Goal: Transaction & Acquisition: Purchase product/service

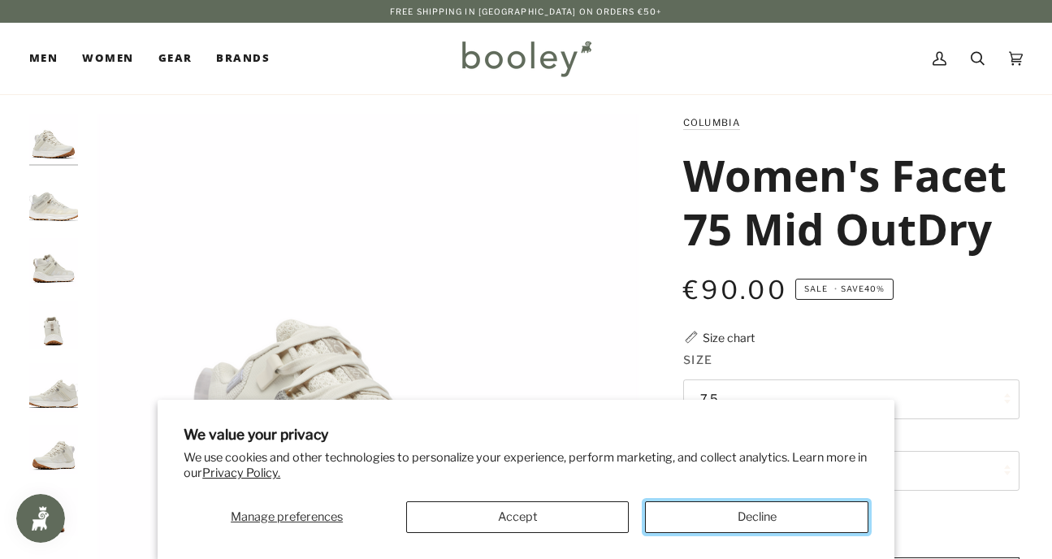
click at [659, 521] on button "Decline" at bounding box center [756, 517] width 223 height 32
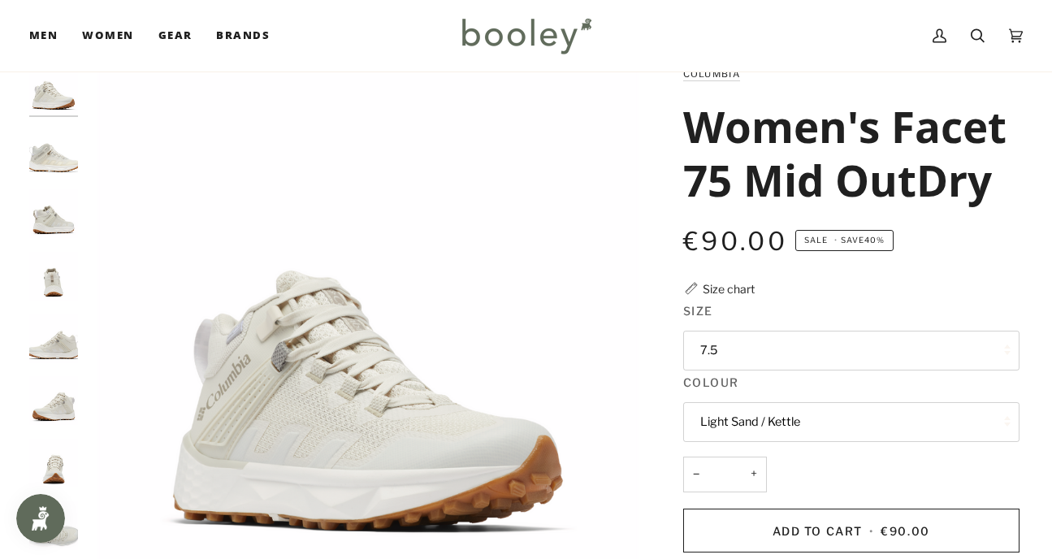
scroll to position [50, 0]
click at [55, 96] on img "Columbia Women's Facet 75 Mid OutDry Light Sand / Kettle - Booley Galway" at bounding box center [53, 88] width 49 height 49
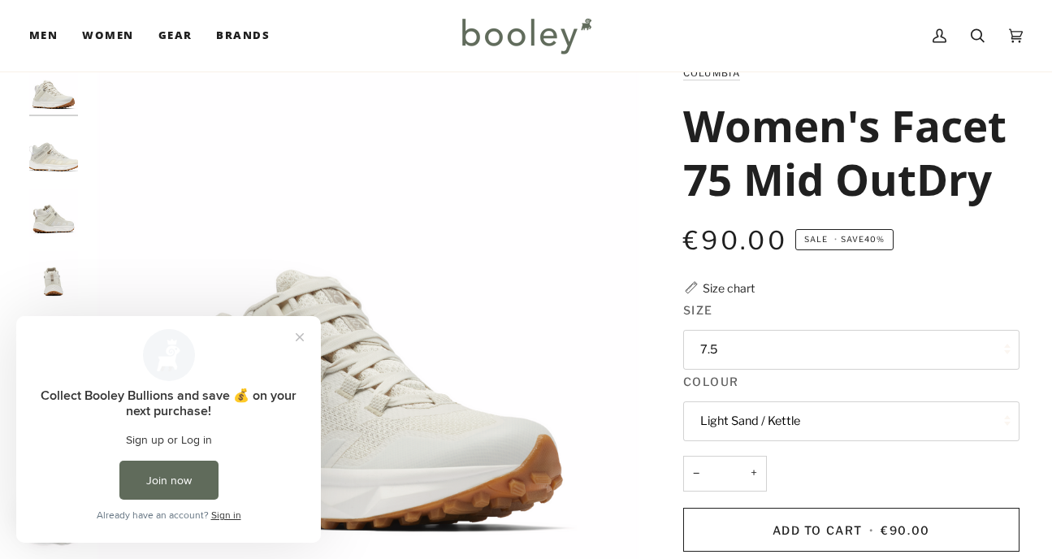
scroll to position [0, 0]
click at [299, 332] on button "Close prompt" at bounding box center [299, 337] width 29 height 29
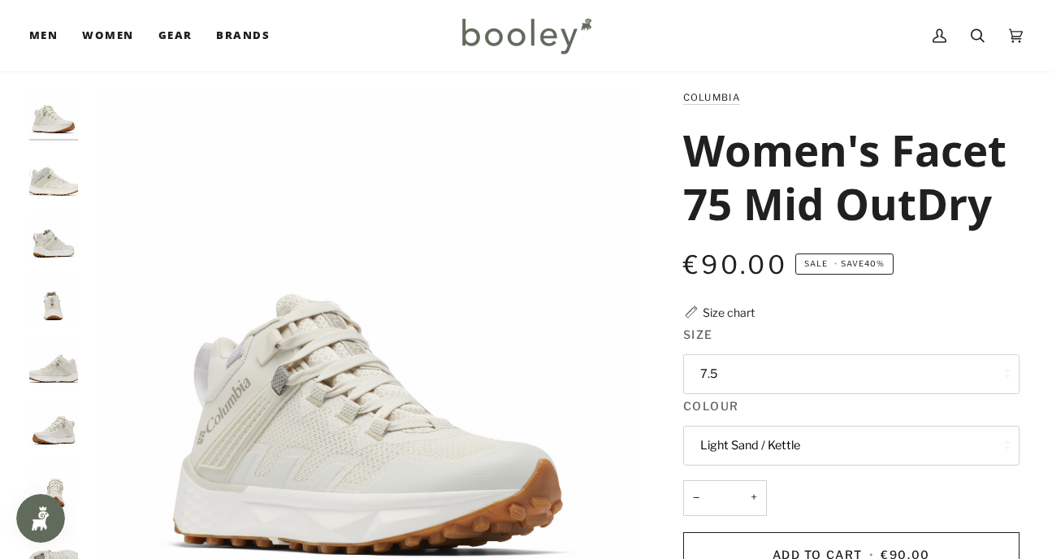
scroll to position [24, 0]
click at [53, 174] on img "Columbia Women's Facet 75 Mid OutDry Light Sand / Kettle - Booley Galway" at bounding box center [53, 176] width 49 height 49
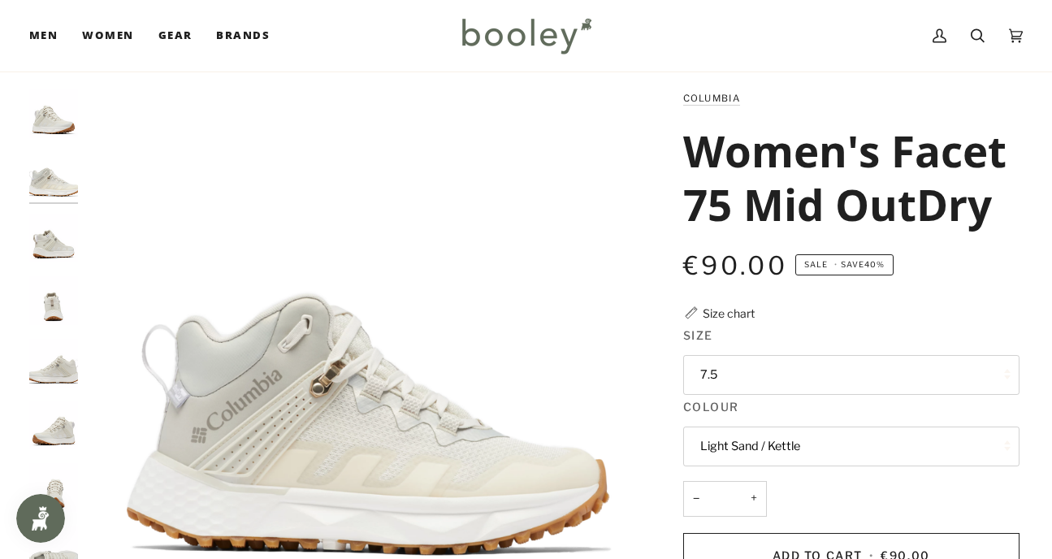
click at [58, 233] on img "Columbia Women's Facet 75 Mid OutDry Light Sand / Kettle - Booley Galway" at bounding box center [53, 238] width 49 height 49
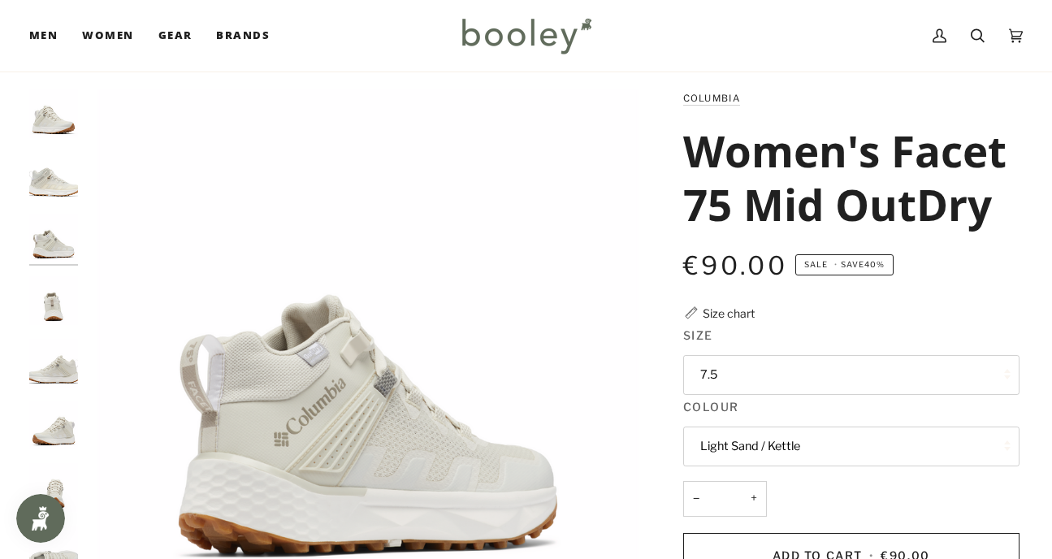
click at [59, 292] on img "Columbia Women's Facet 75 Mid OutDry Light Sand / Kettle - Booley Galway" at bounding box center [53, 300] width 49 height 49
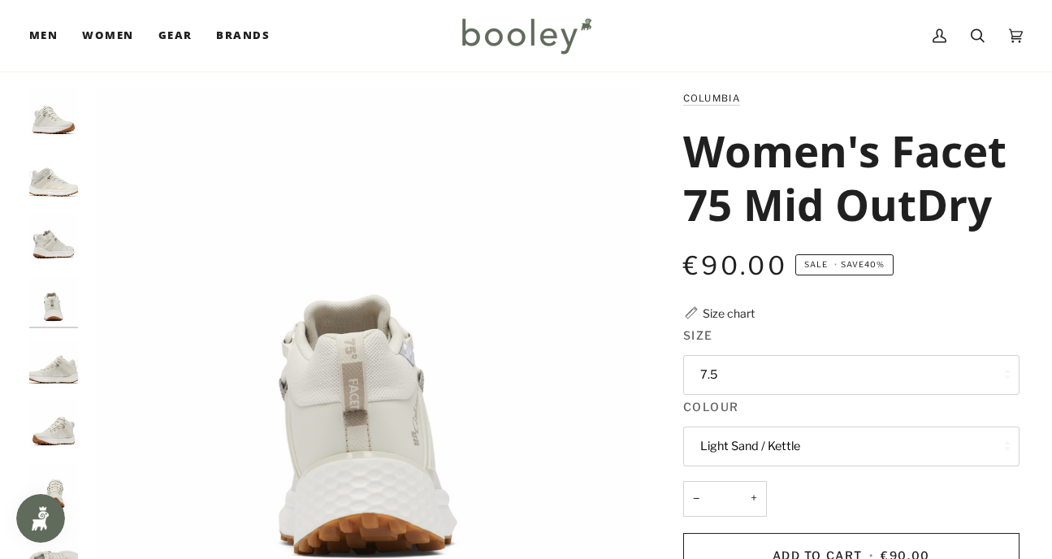
click at [71, 360] on img "Columbia Women's Facet 75 Mid OutDry Light Sand / Kettle - Booley Galway" at bounding box center [53, 363] width 49 height 49
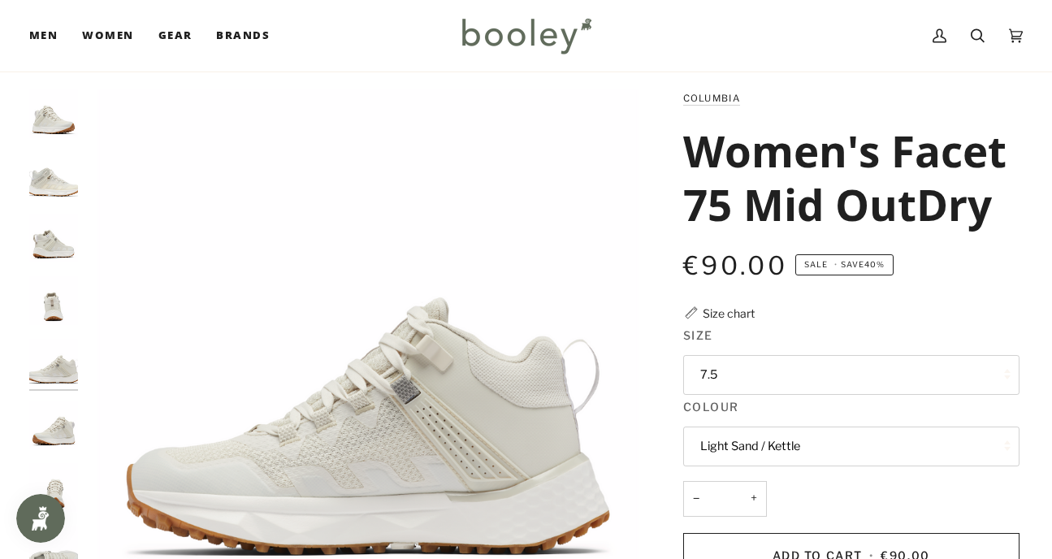
click at [73, 405] on img "Columbia Women's Facet 75 Mid OutDry Light Sand / Kettle - Booley Galway" at bounding box center [53, 425] width 49 height 49
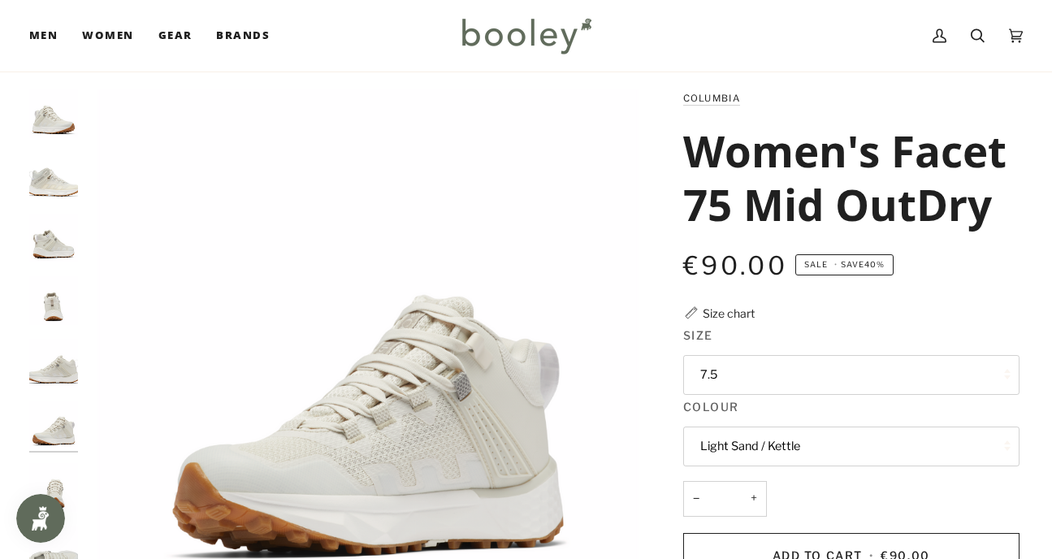
scroll to position [210, 0]
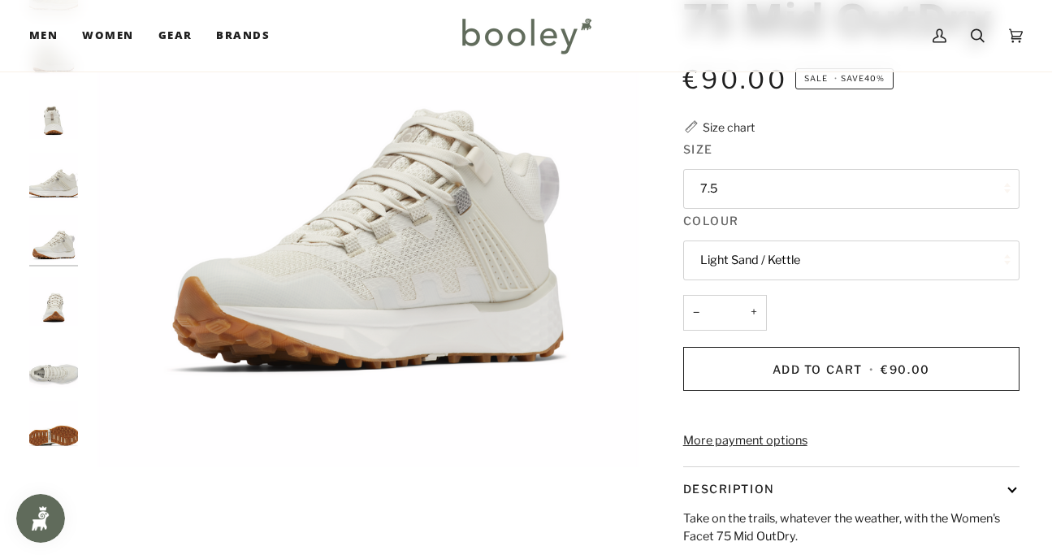
click at [53, 379] on img "Columbia Women's Facet 75 Mid OutDry Light Sand / Kettle - Booley Galway" at bounding box center [53, 364] width 49 height 49
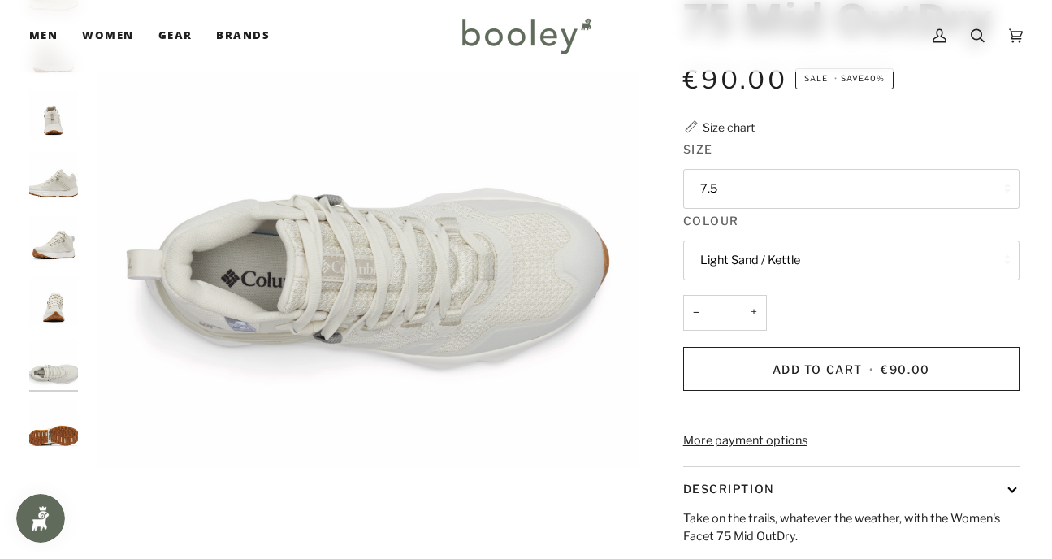
click at [61, 449] on div at bounding box center [57, 183] width 57 height 561
click at [58, 437] on img "Columbia Women's Facet 75 Mid OutDry Light Sand / Kettle - Booley Galway" at bounding box center [53, 425] width 49 height 49
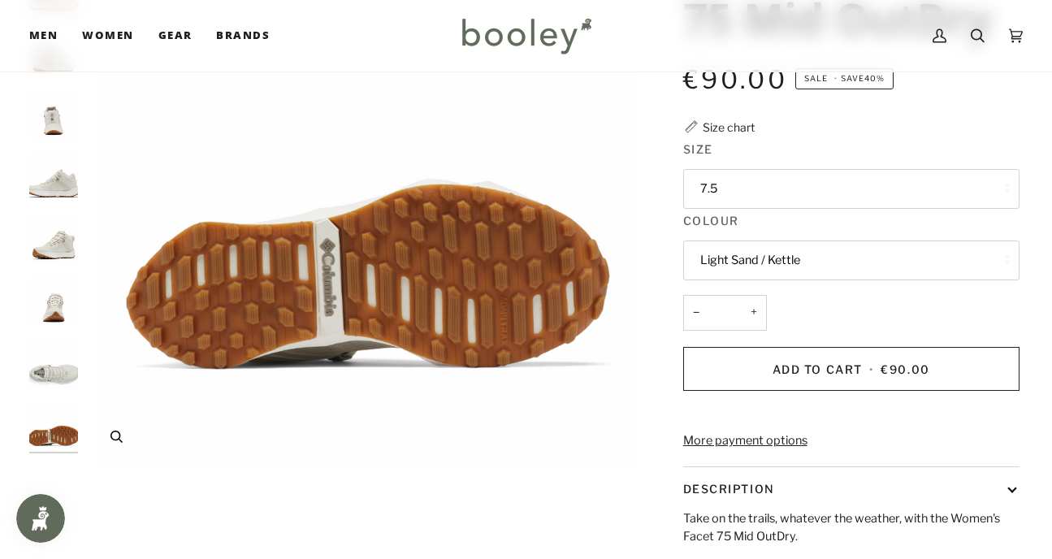
scroll to position [0, 0]
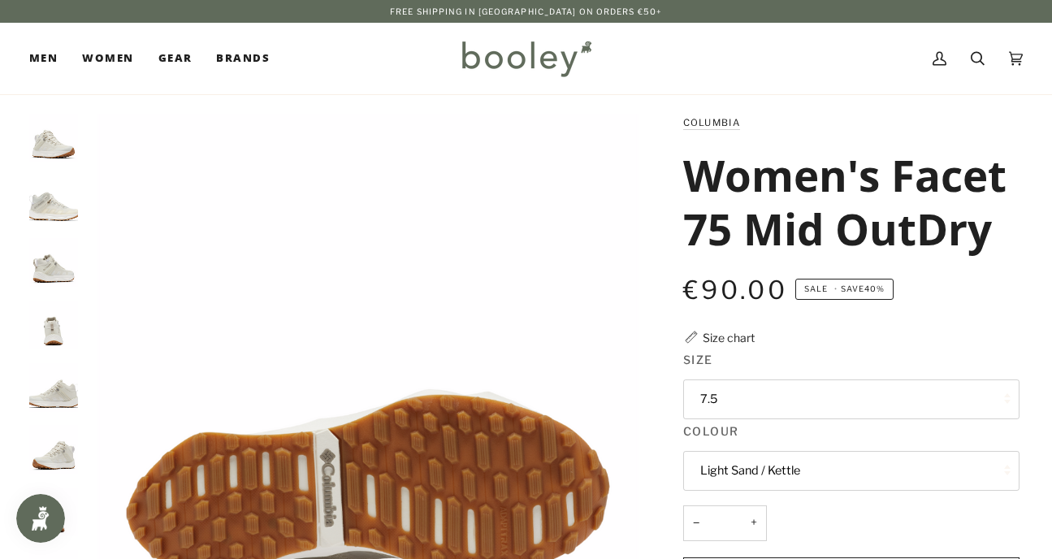
click at [712, 402] on button "7.5" at bounding box center [851, 399] width 336 height 40
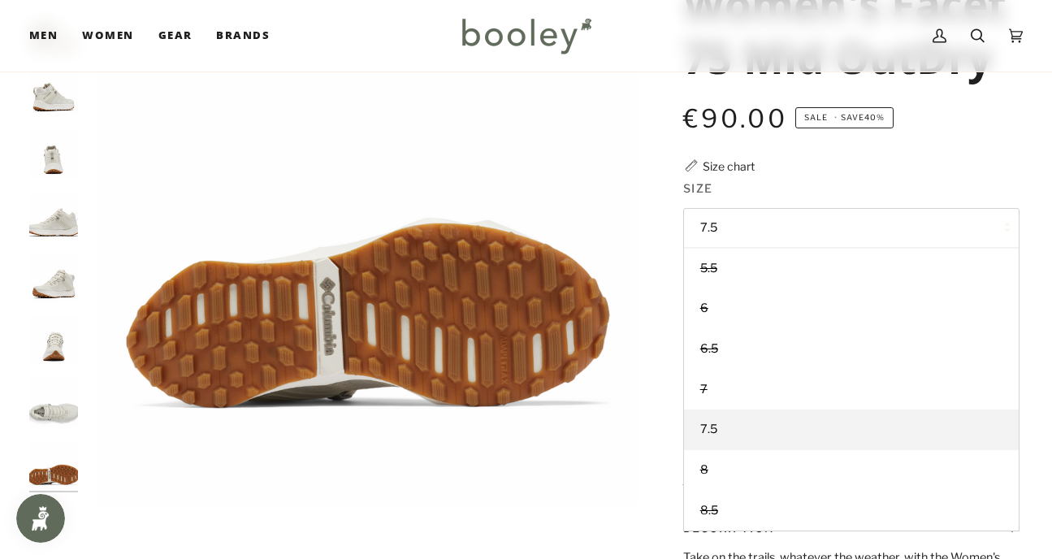
scroll to position [173, 0]
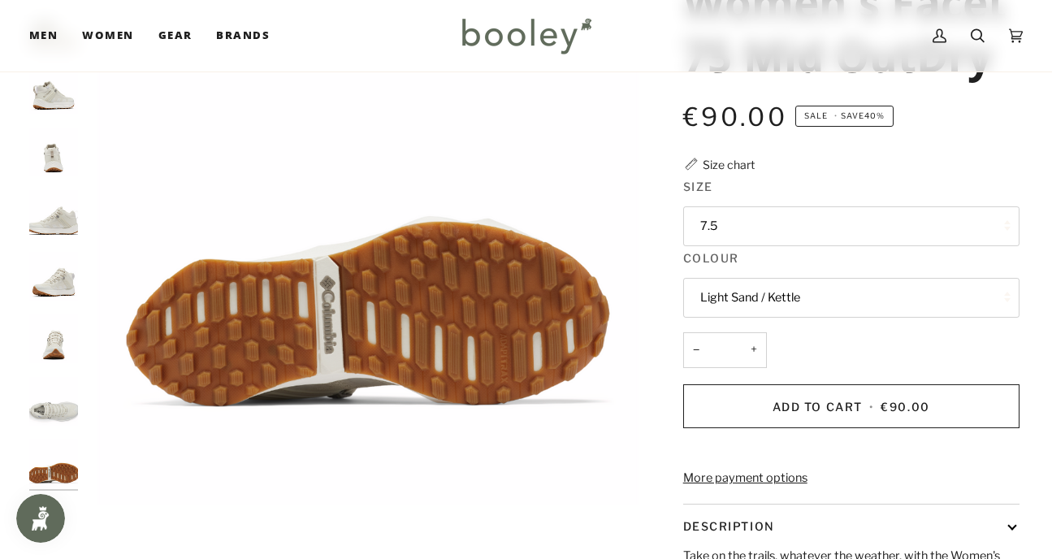
click at [667, 381] on div "Columbia Women's Facet 75 Mid OutDry €90.00 Sale • Save 40% Size chart Size 7.5…" at bounding box center [837, 382] width 366 height 883
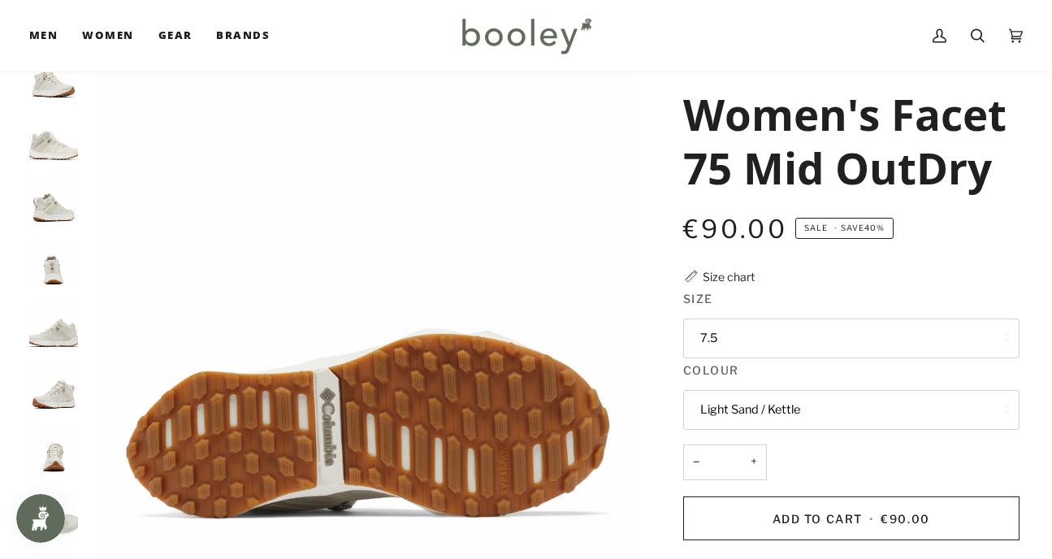
scroll to position [61, 0]
